Goal: Use online tool/utility: Utilize a website feature to perform a specific function

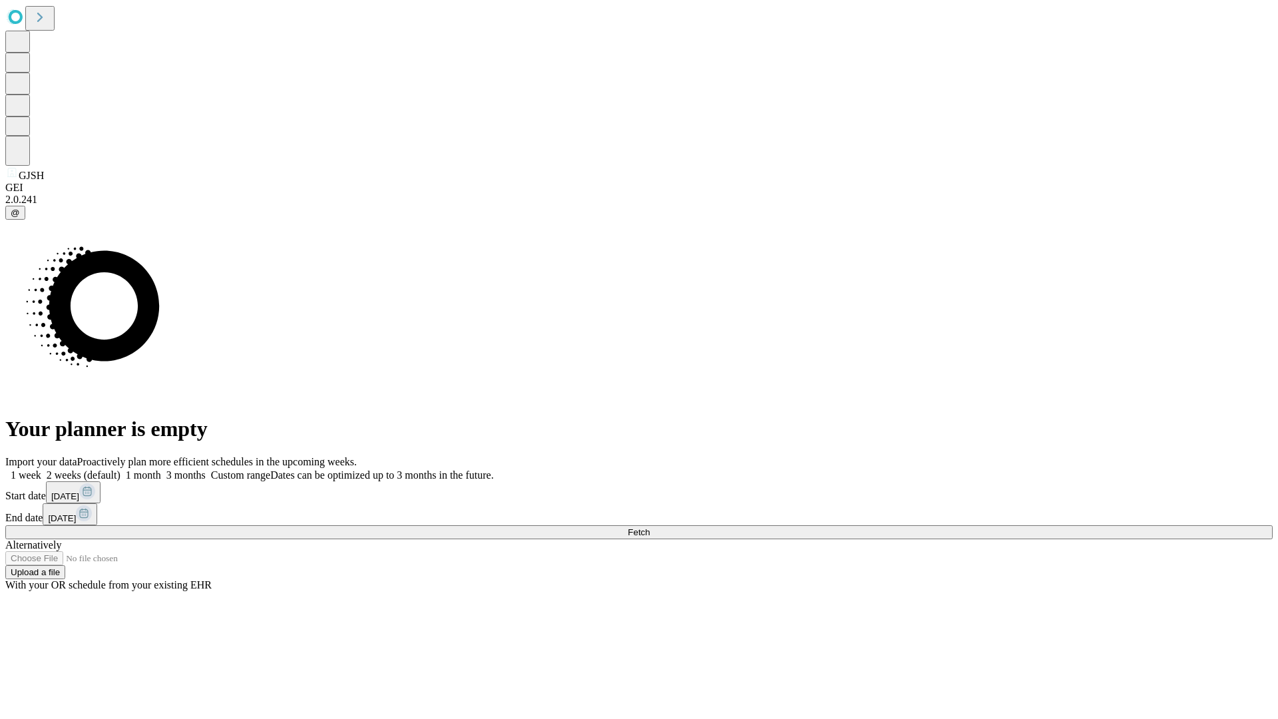
click at [650, 527] on span "Fetch" at bounding box center [639, 532] width 22 height 10
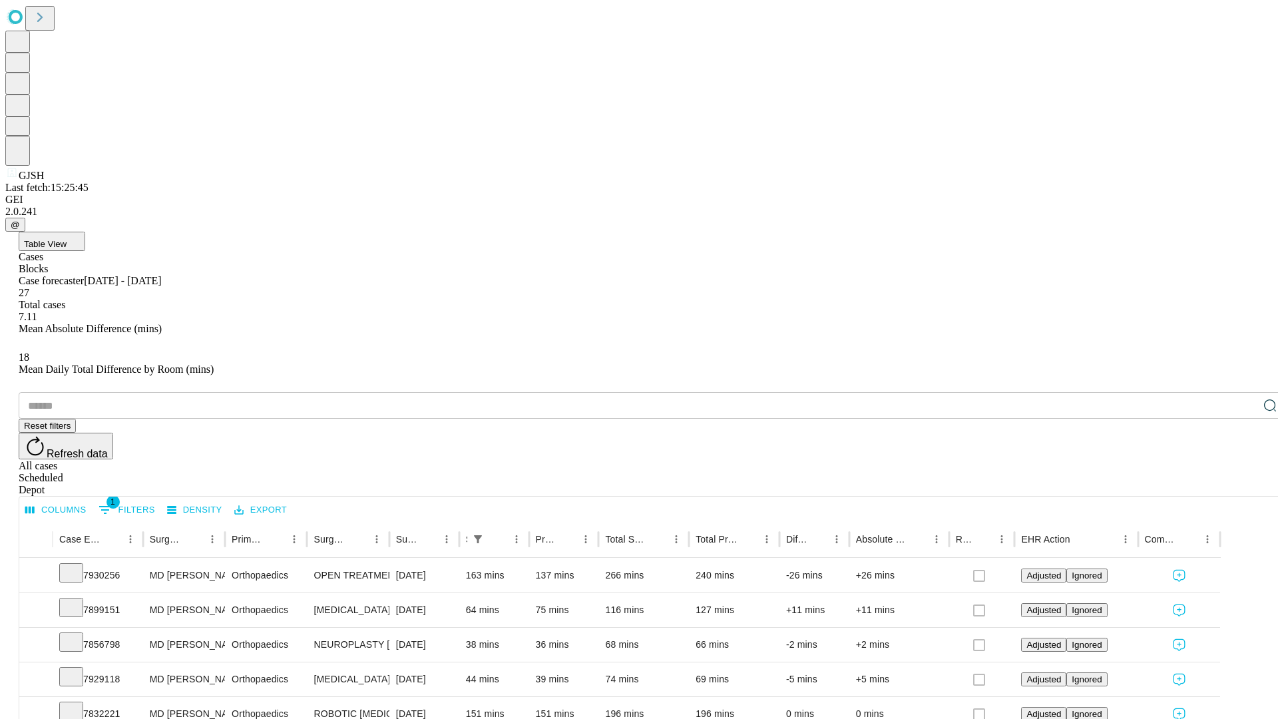
click at [67, 239] on span "Table View" at bounding box center [45, 244] width 43 height 10
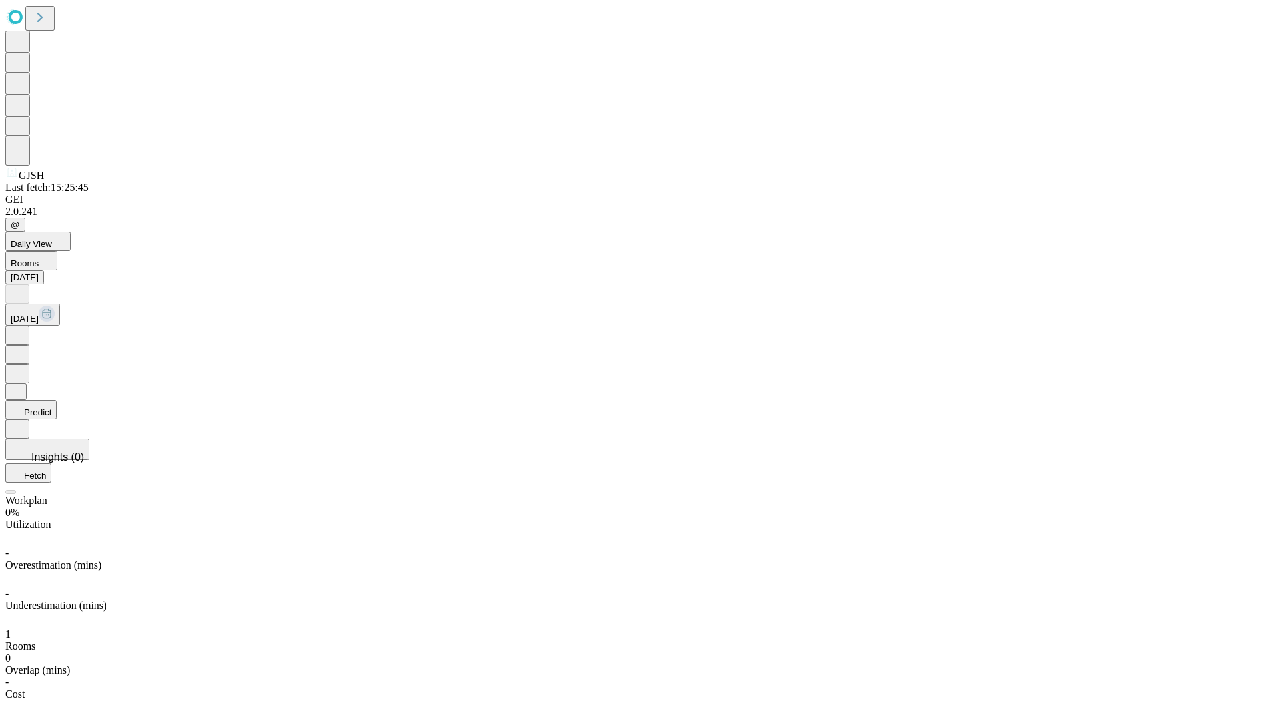
click at [57, 400] on button "Predict" at bounding box center [30, 409] width 51 height 19
